Goal: Information Seeking & Learning: Check status

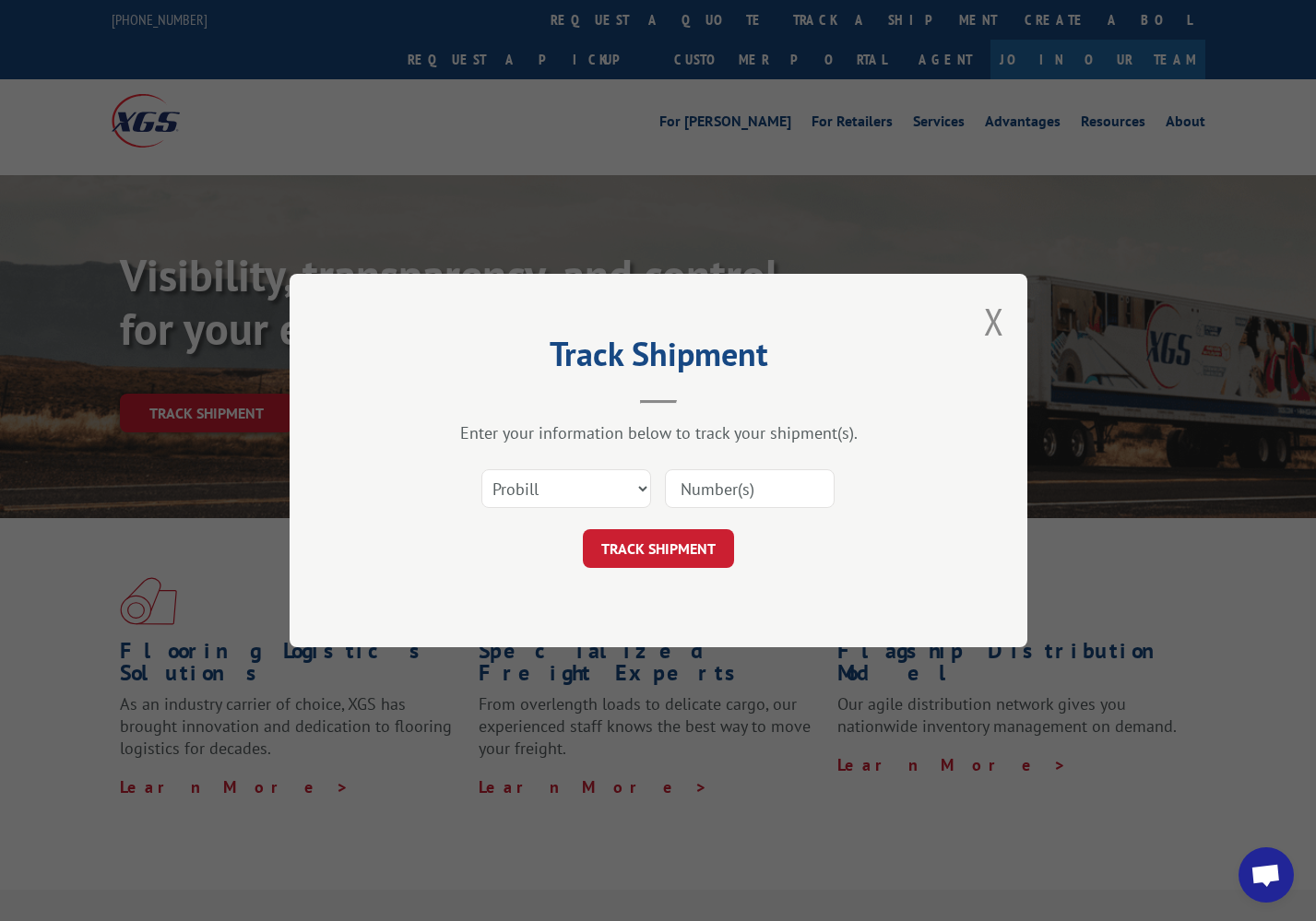
select select "bol"
click at [693, 485] on input at bounding box center [750, 489] width 170 height 39
paste input "0498516"
type input "0498516"
click at [679, 547] on button "TRACK SHIPMENT" at bounding box center [658, 548] width 152 height 39
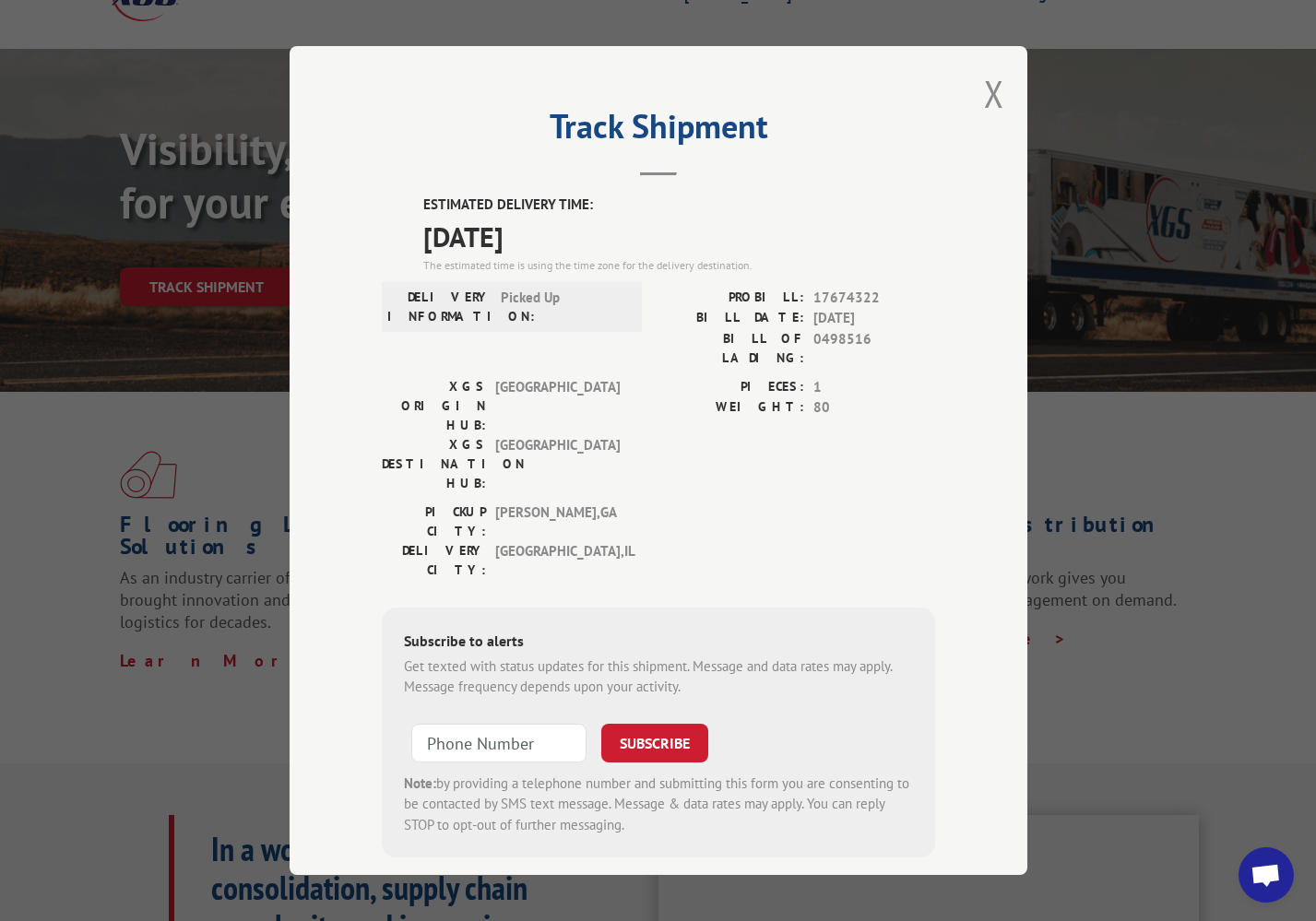
scroll to position [92, 0]
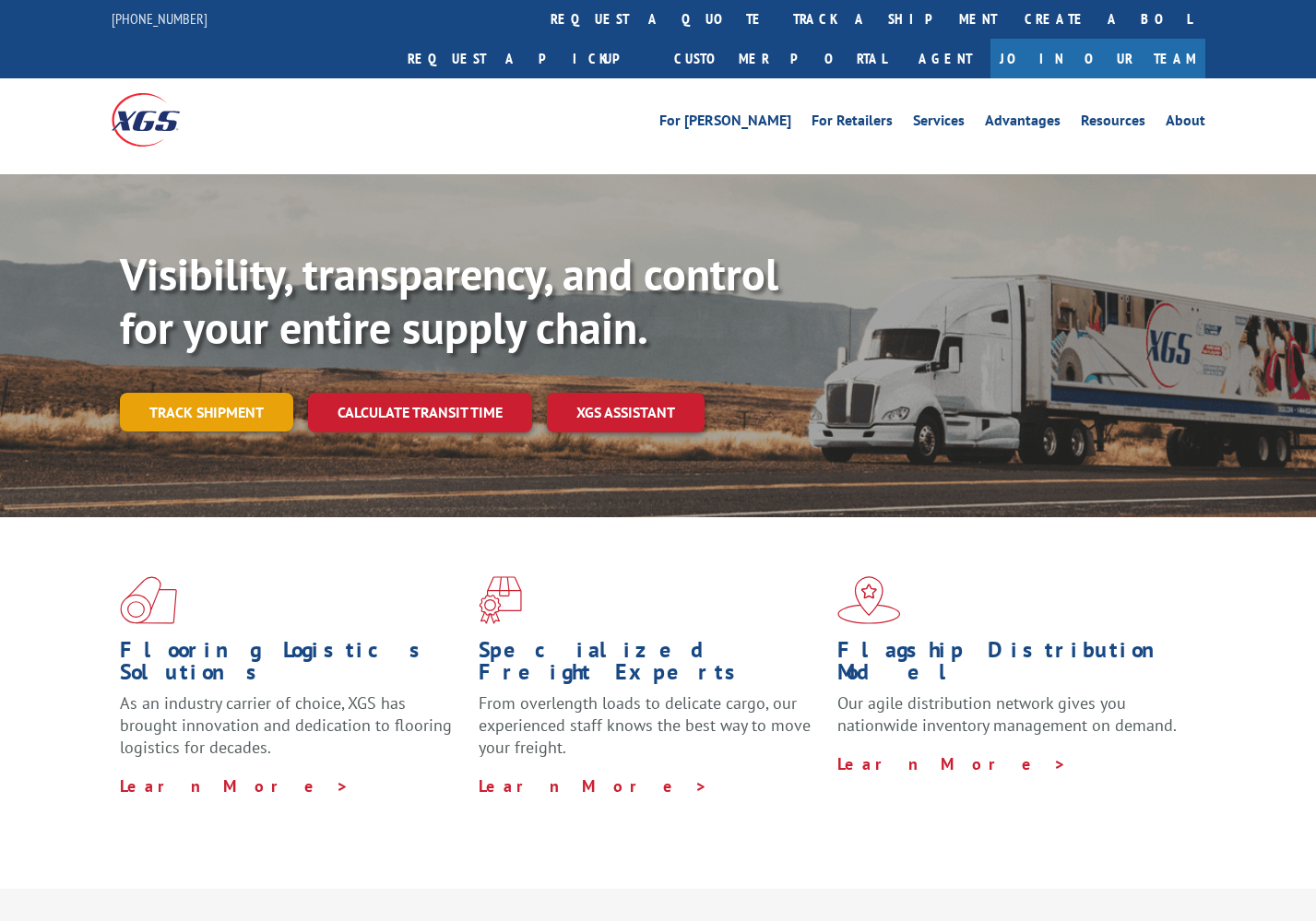
click at [238, 393] on link "Track shipment" at bounding box center [206, 413] width 173 height 39
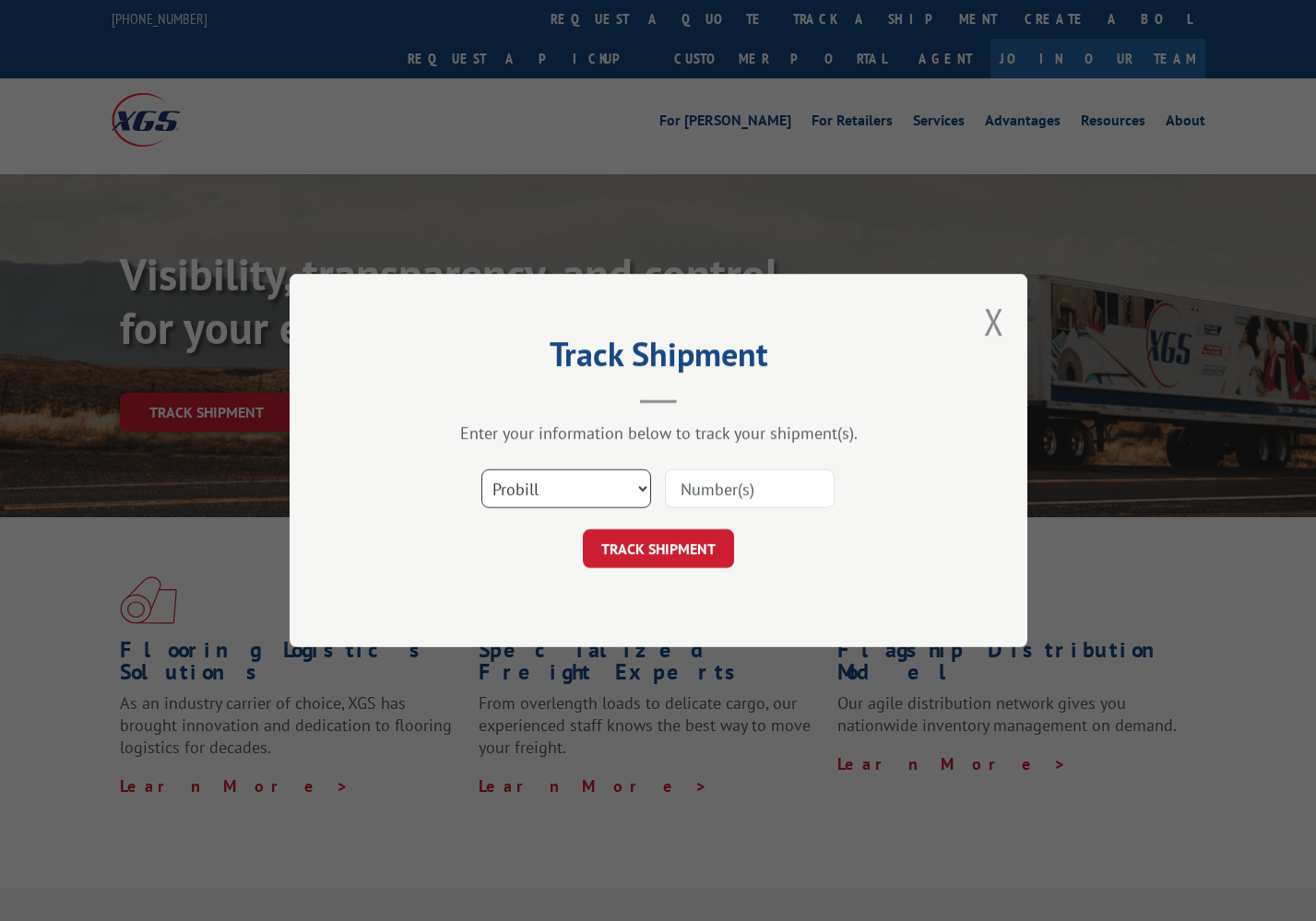
scroll to position [1, 0]
click at [684, 490] on input at bounding box center [750, 489] width 170 height 39
paste input "244152"
type input "244152"
drag, startPoint x: 685, startPoint y: 497, endPoint x: 661, endPoint y: 545, distance: 53.7
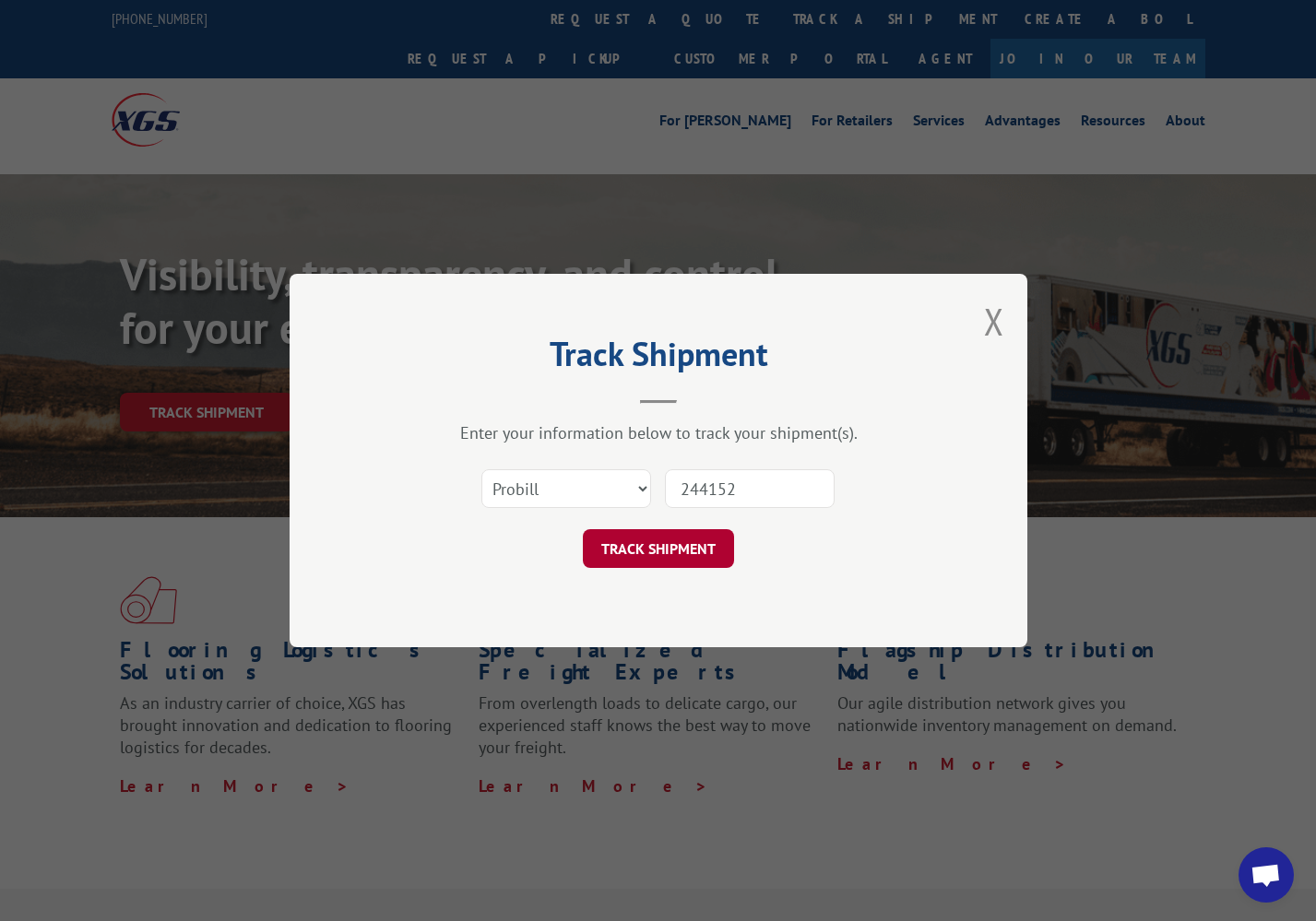
click at [661, 545] on button "TRACK SHIPMENT" at bounding box center [658, 548] width 152 height 39
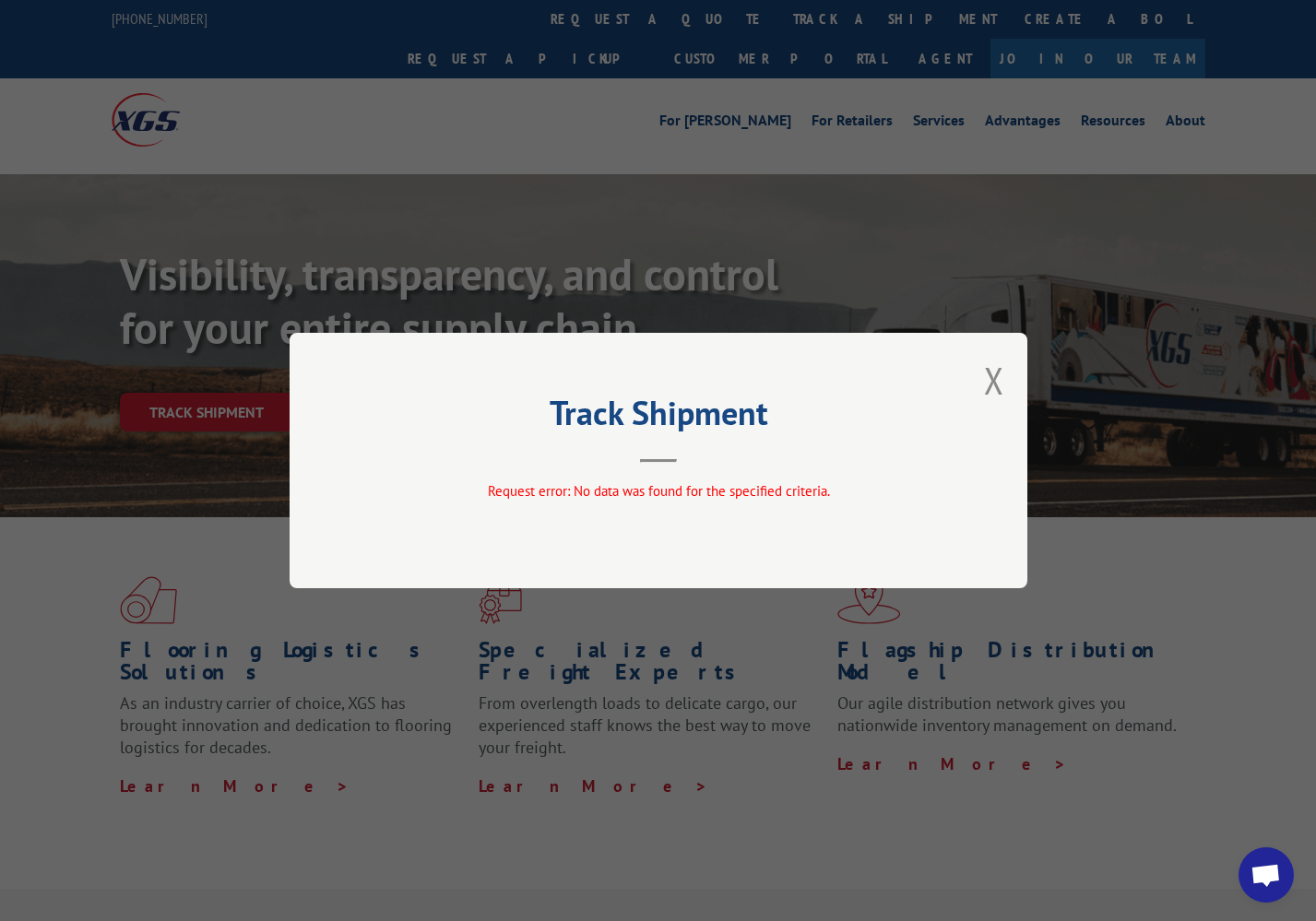
drag, startPoint x: 989, startPoint y: 382, endPoint x: 899, endPoint y: 393, distance: 90.7
click at [988, 382] on button "Close modal" at bounding box center [994, 380] width 21 height 49
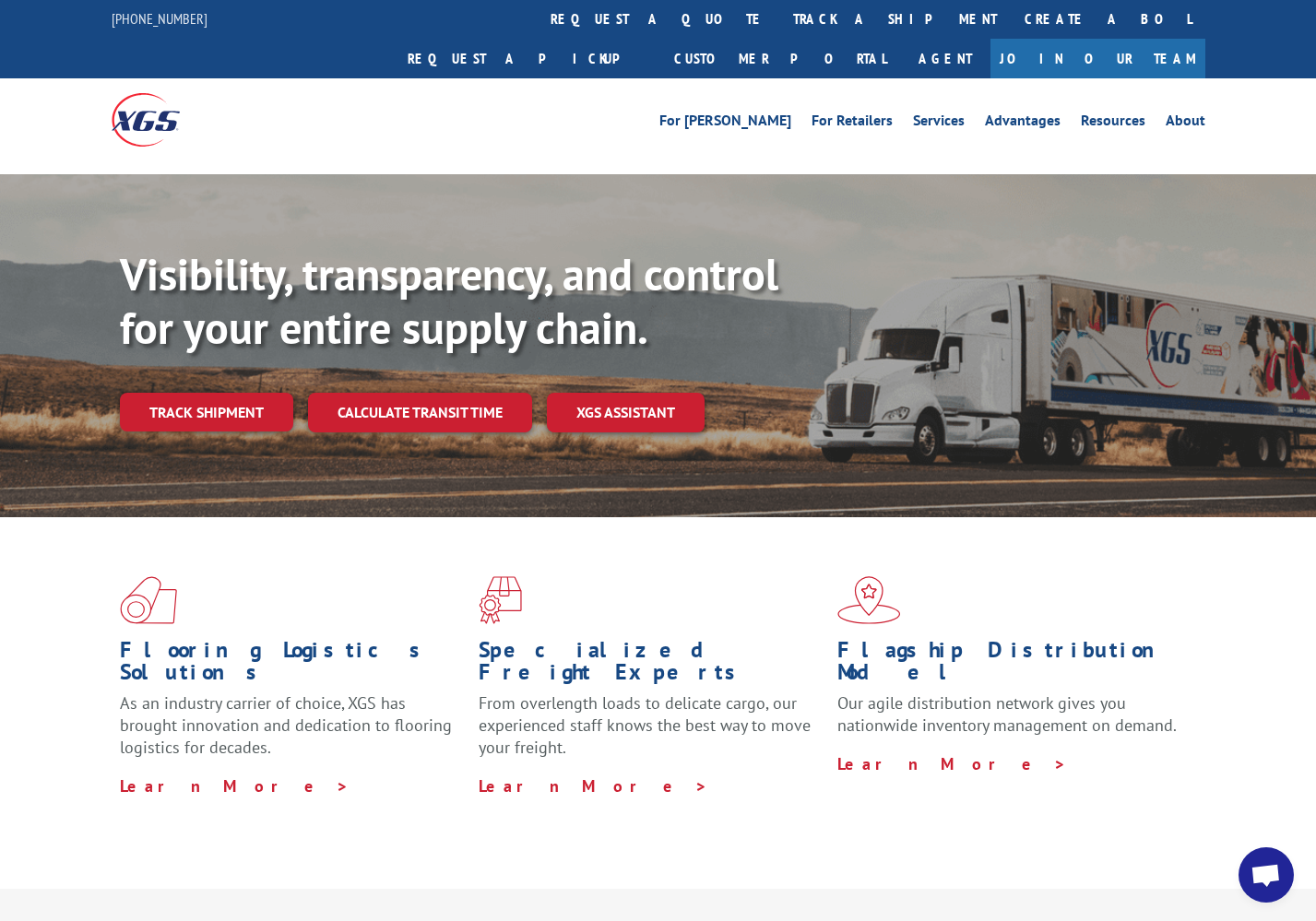
click at [185, 393] on link "Track shipment" at bounding box center [206, 413] width 173 height 39
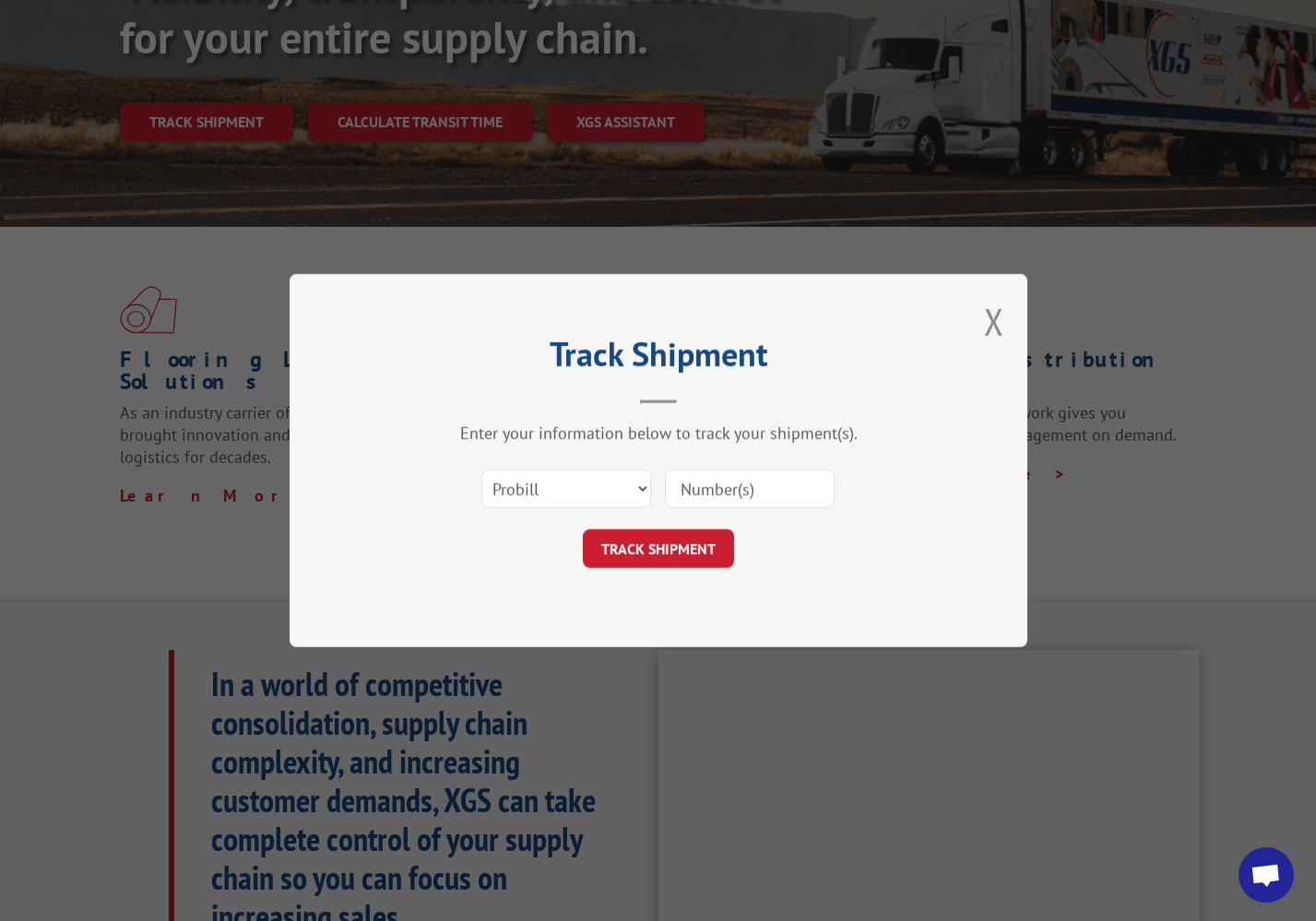
scroll to position [333, 0]
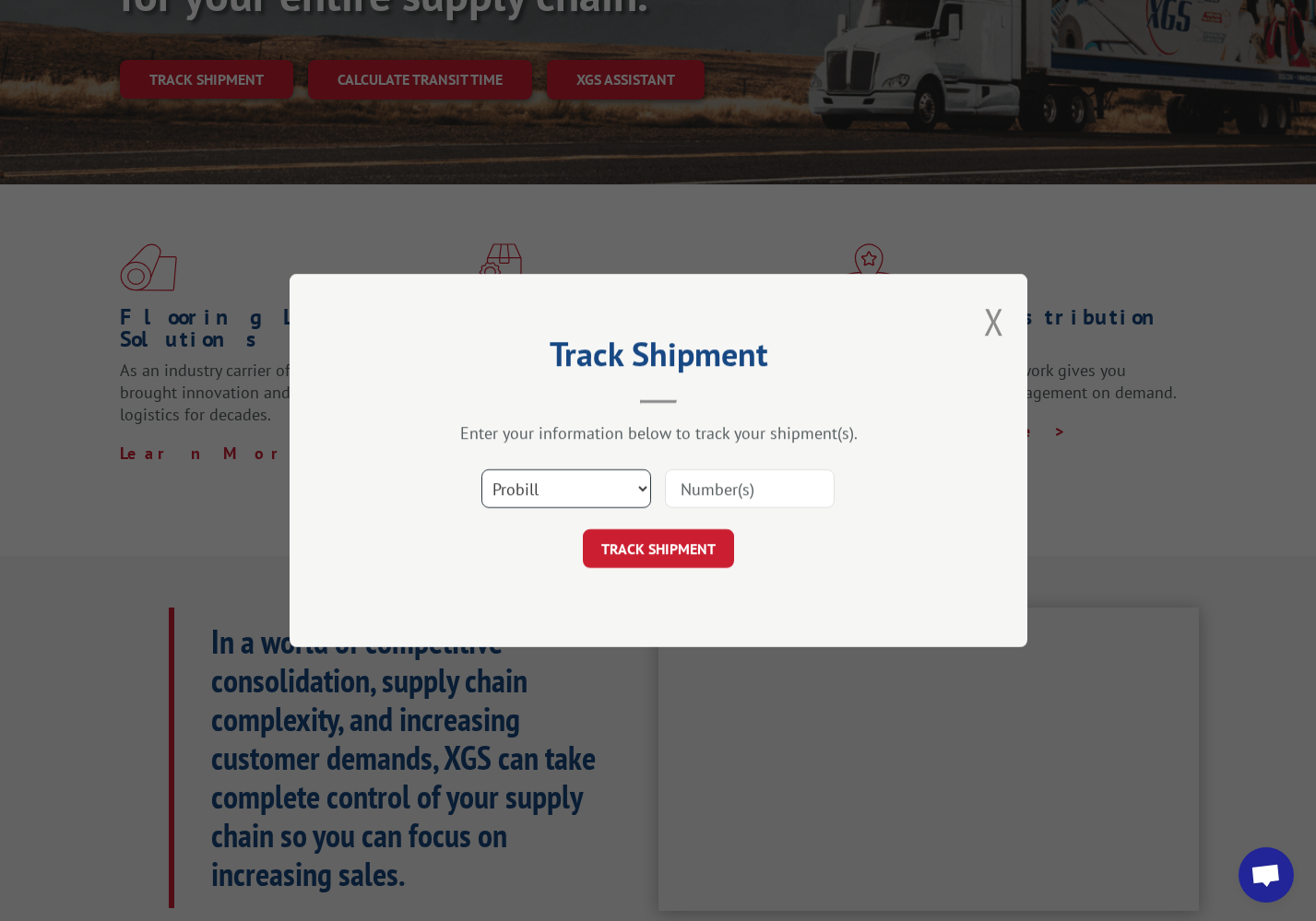
select select "bol"
paste input "244152"
type input "244152"
click at [655, 555] on button "TRACK SHIPMENT" at bounding box center [658, 548] width 152 height 39
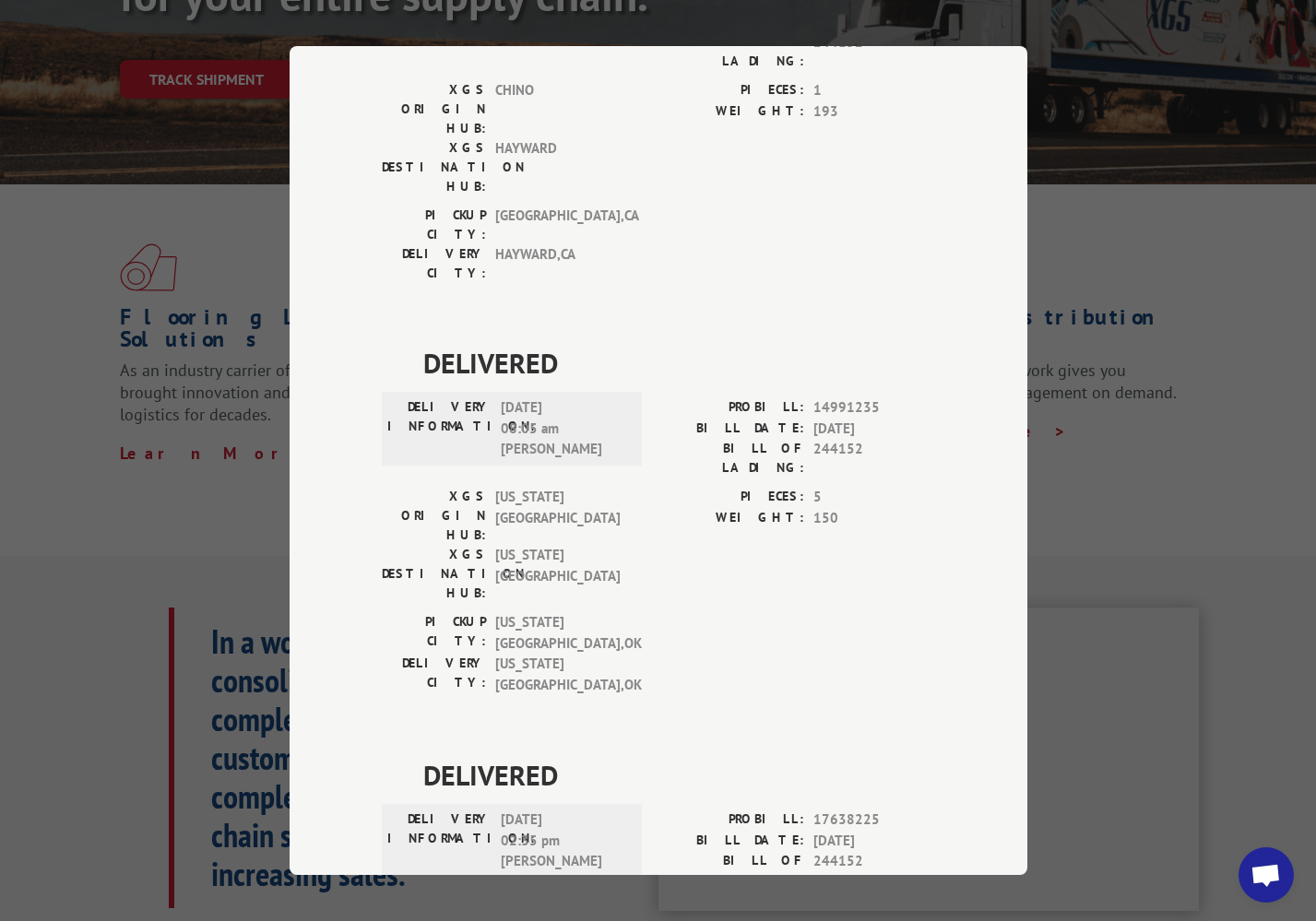
scroll to position [664, 0]
click at [312, 470] on div "Track Shipment DELIVERED DELIVERY INFORMATION: PROBILL: 6445399 BILL DATE: [DAT…" at bounding box center [658, 460] width 738 height 829
